Goal: Go to known website: Access a specific website the user already knows

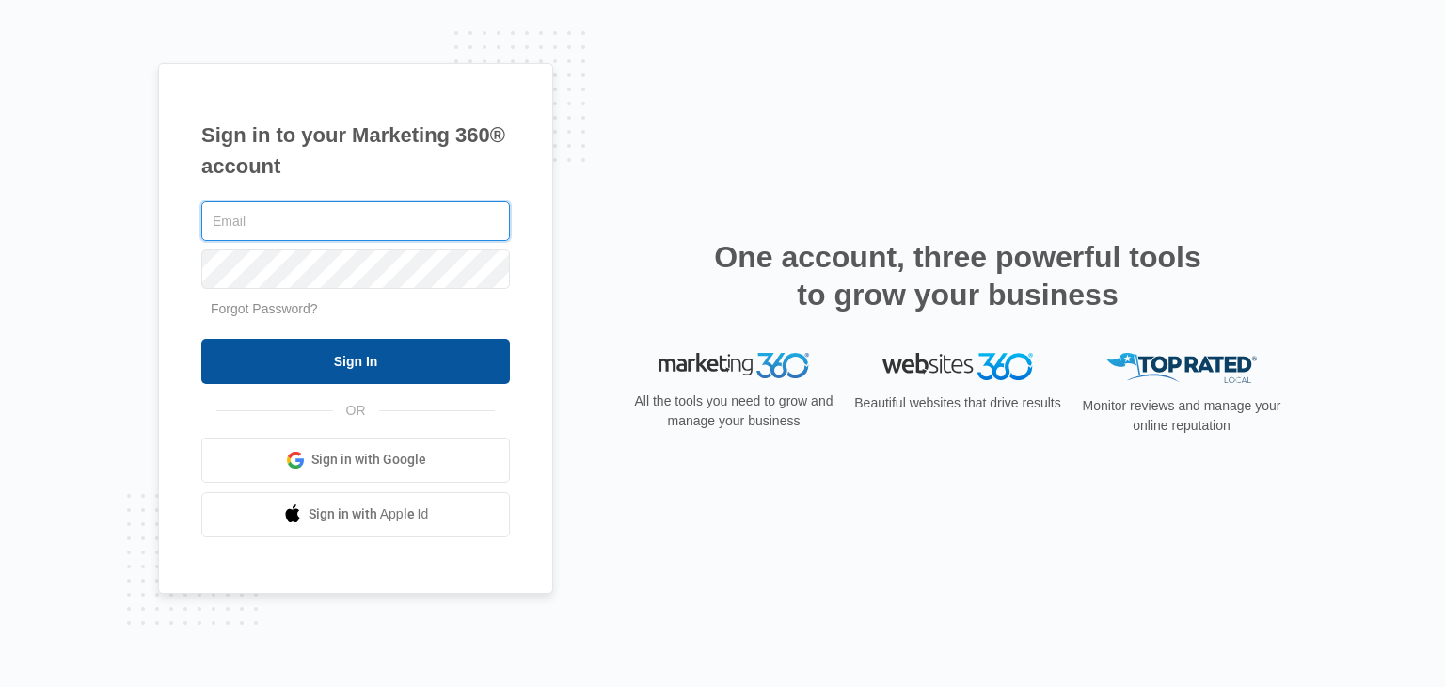
type input "[PERSON_NAME][EMAIL_ADDRESS][DOMAIN_NAME]"
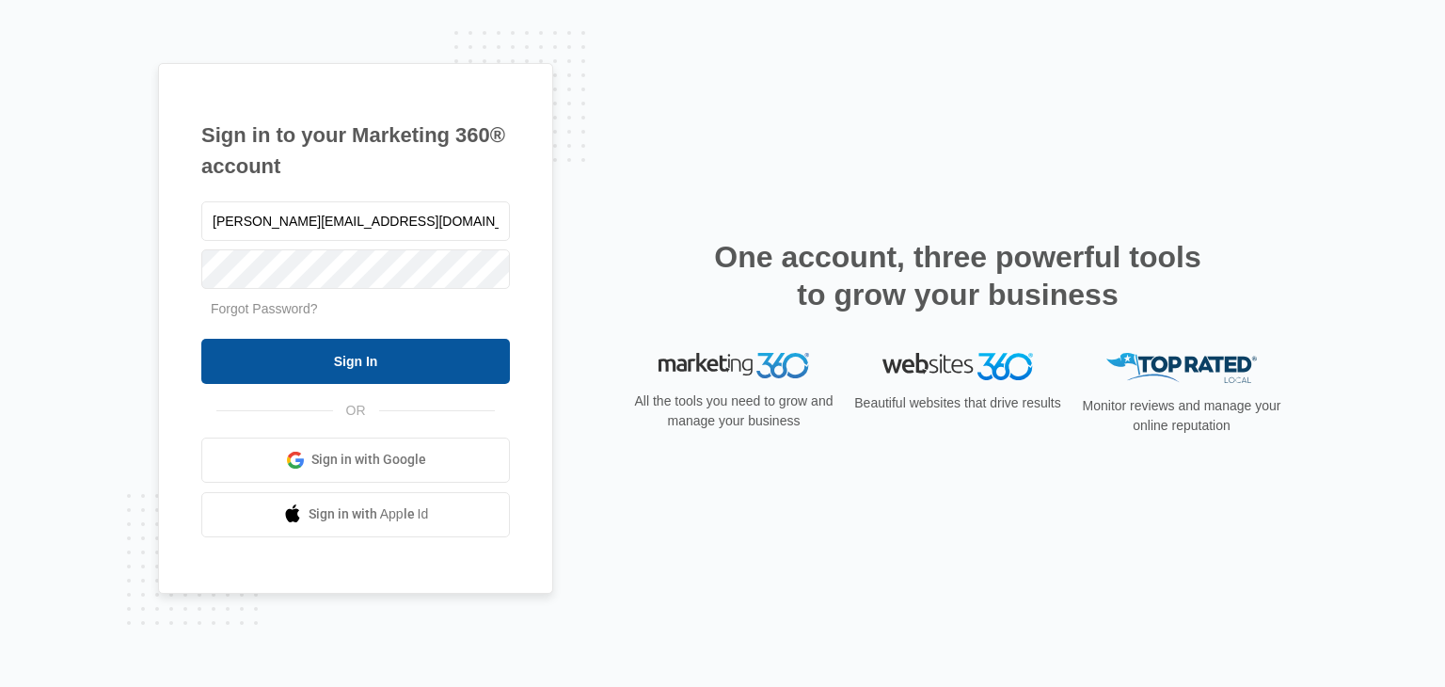
click at [356, 355] on input "Sign In" at bounding box center [355, 361] width 309 height 45
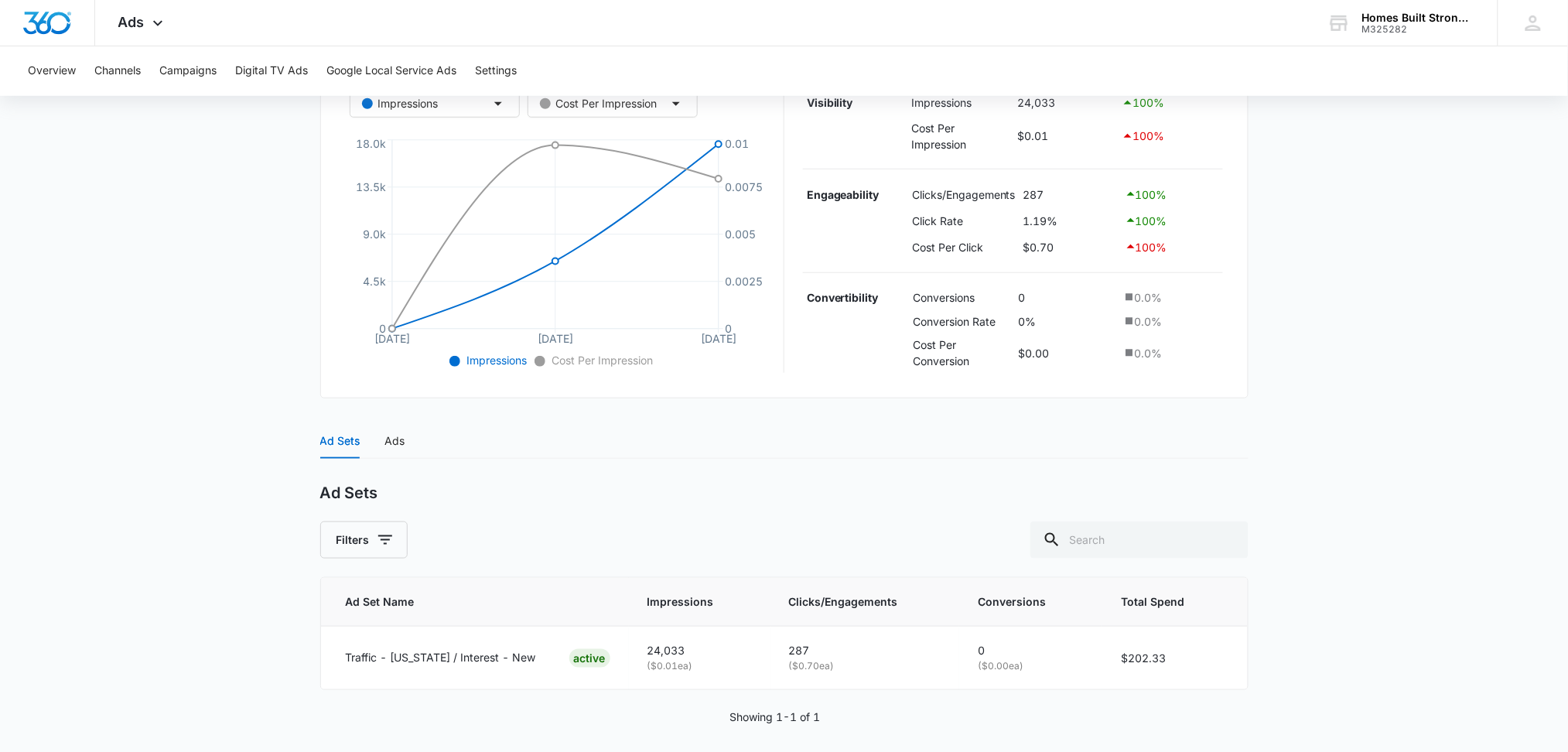
scroll to position [319, 0]
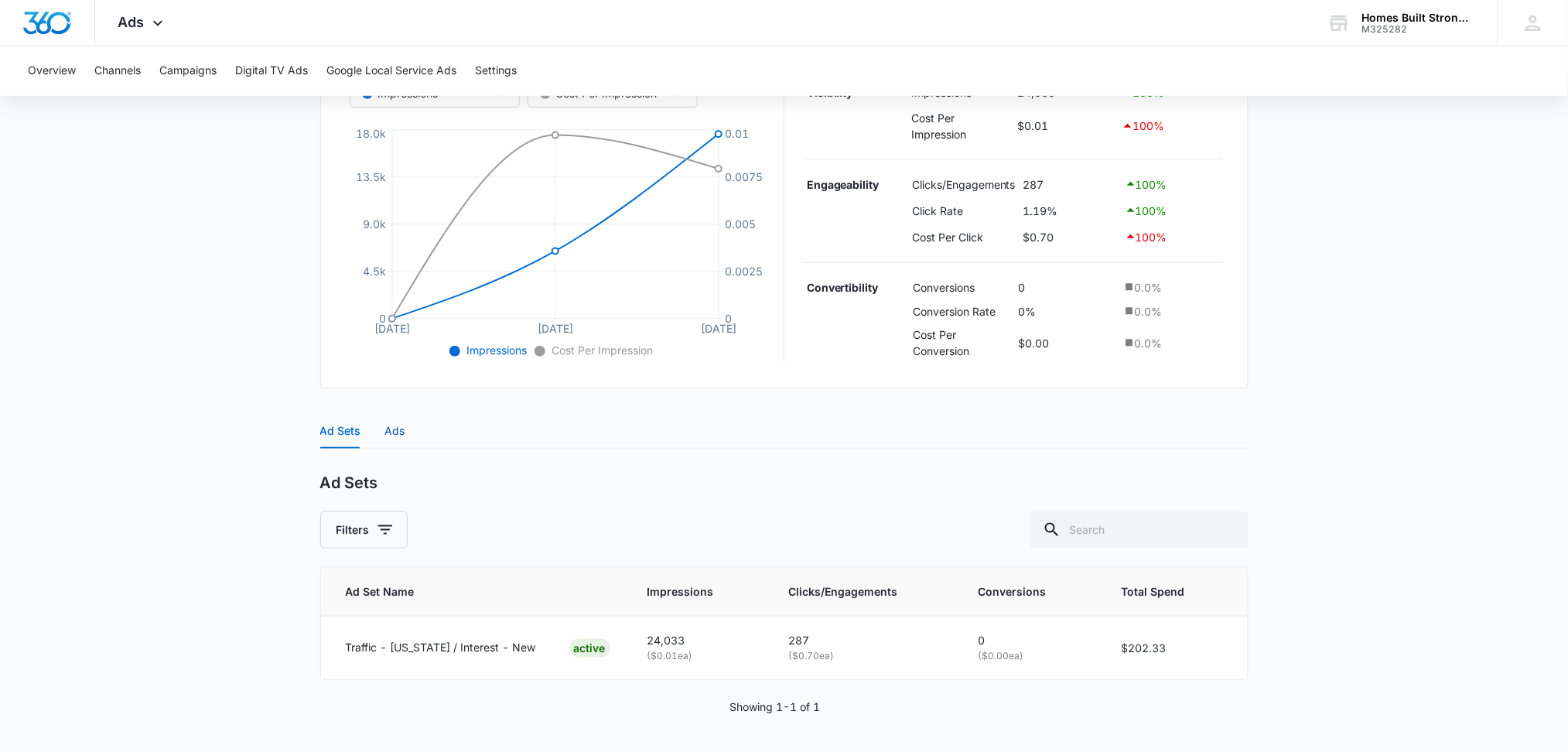
click at [399, 425] on div "Ads" at bounding box center [395, 431] width 20 height 17
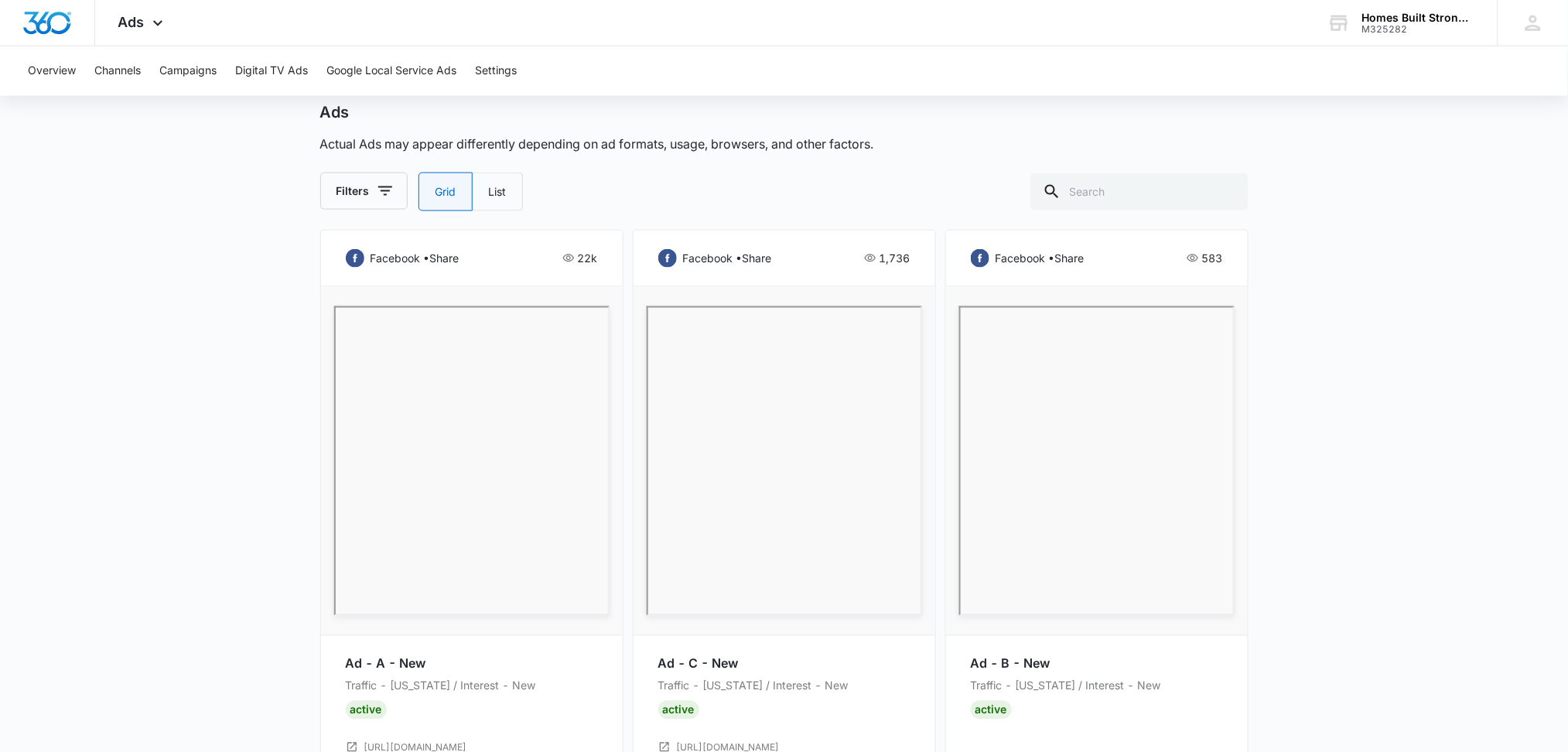
scroll to position [733, 0]
